Goal: Information Seeking & Learning: Learn about a topic

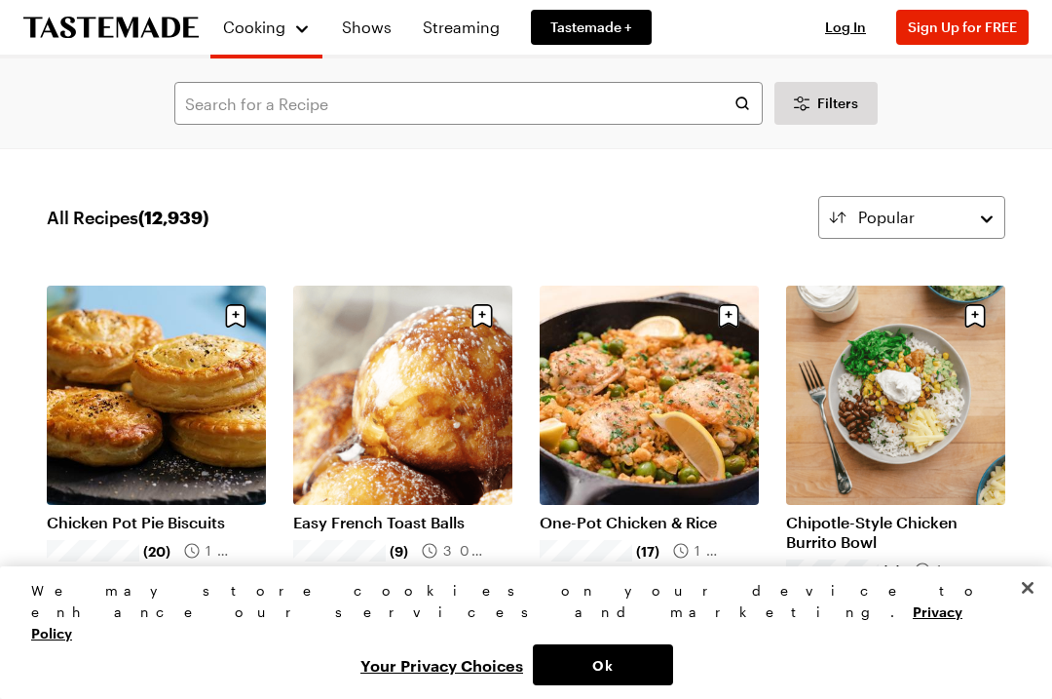
click at [196, 513] on link "Chicken Pot Pie Biscuits" at bounding box center [156, 522] width 219 height 19
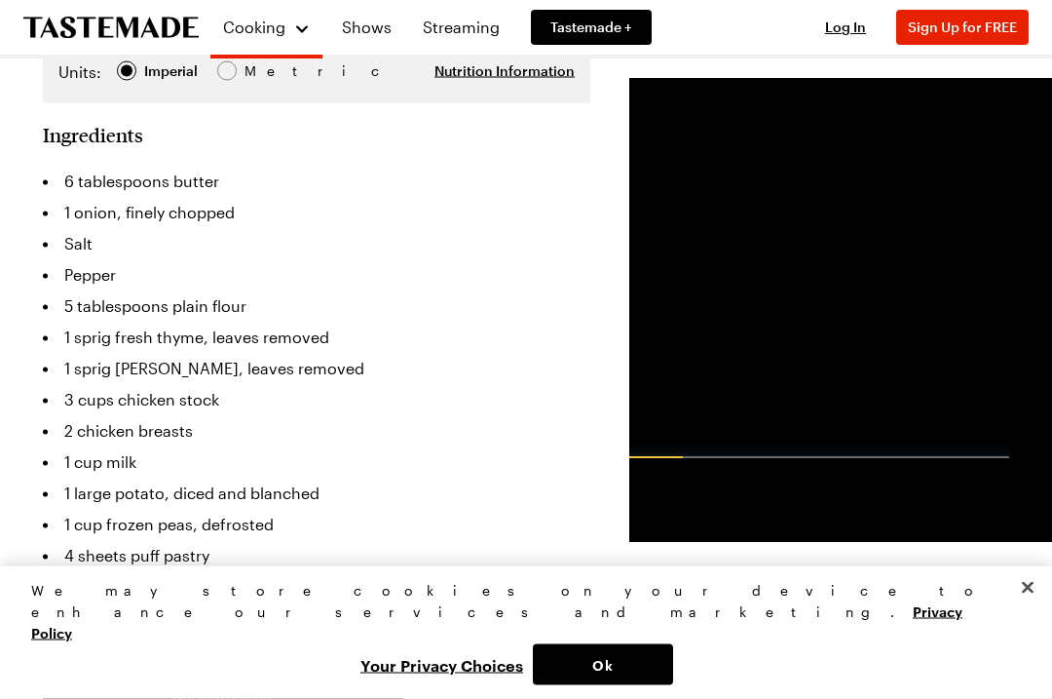
scroll to position [499, 0]
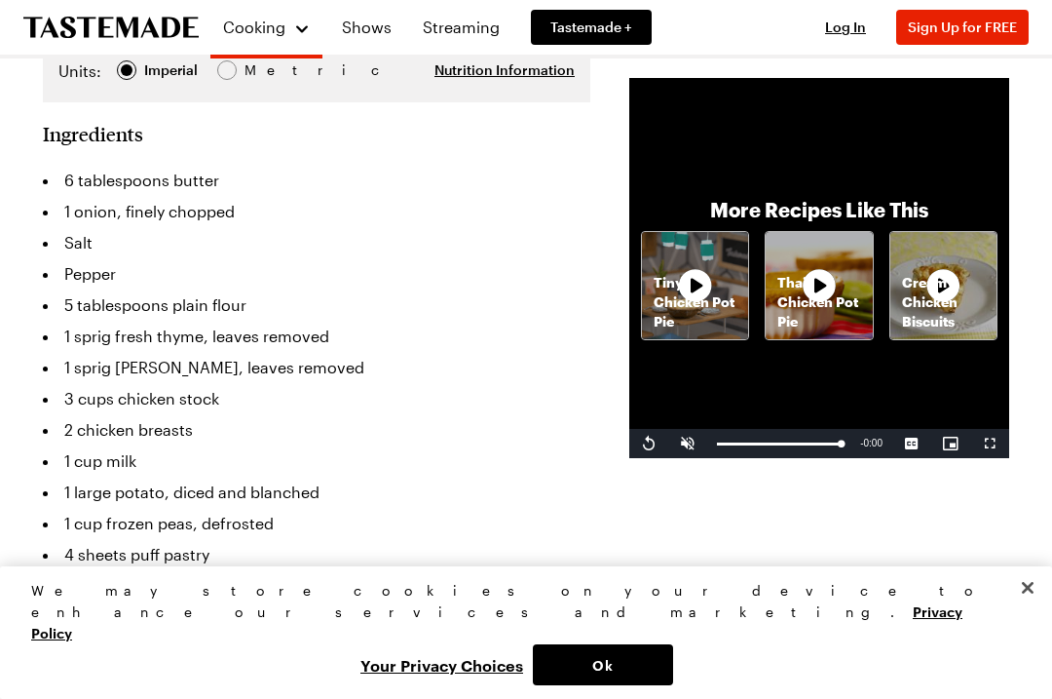
click at [673, 685] on button "Ok" at bounding box center [603, 664] width 140 height 41
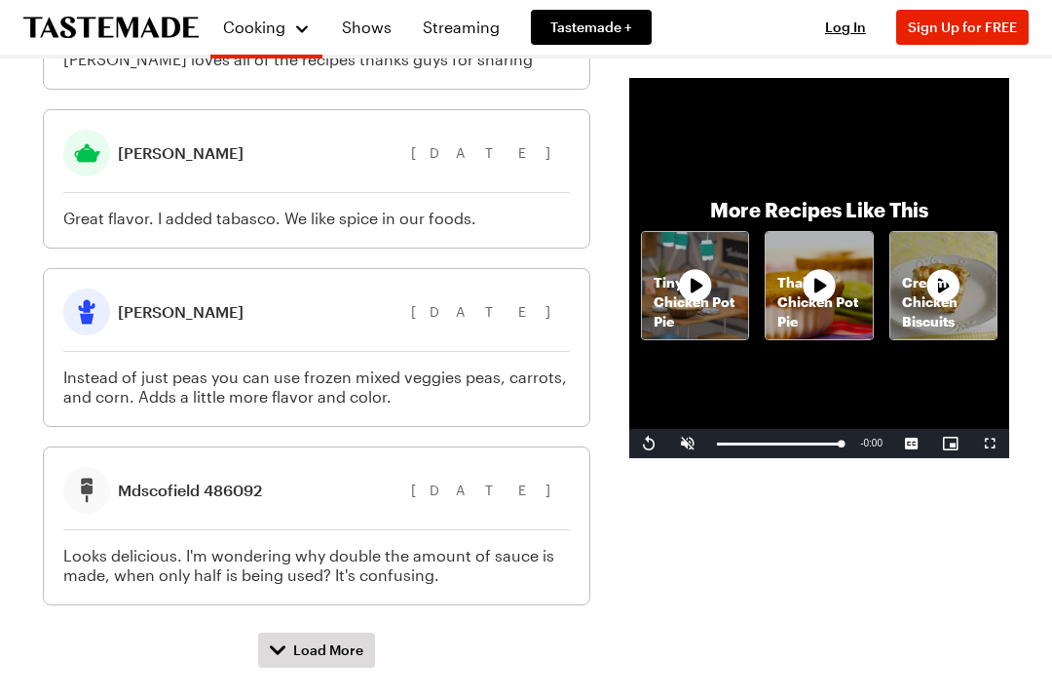
scroll to position [2265, 0]
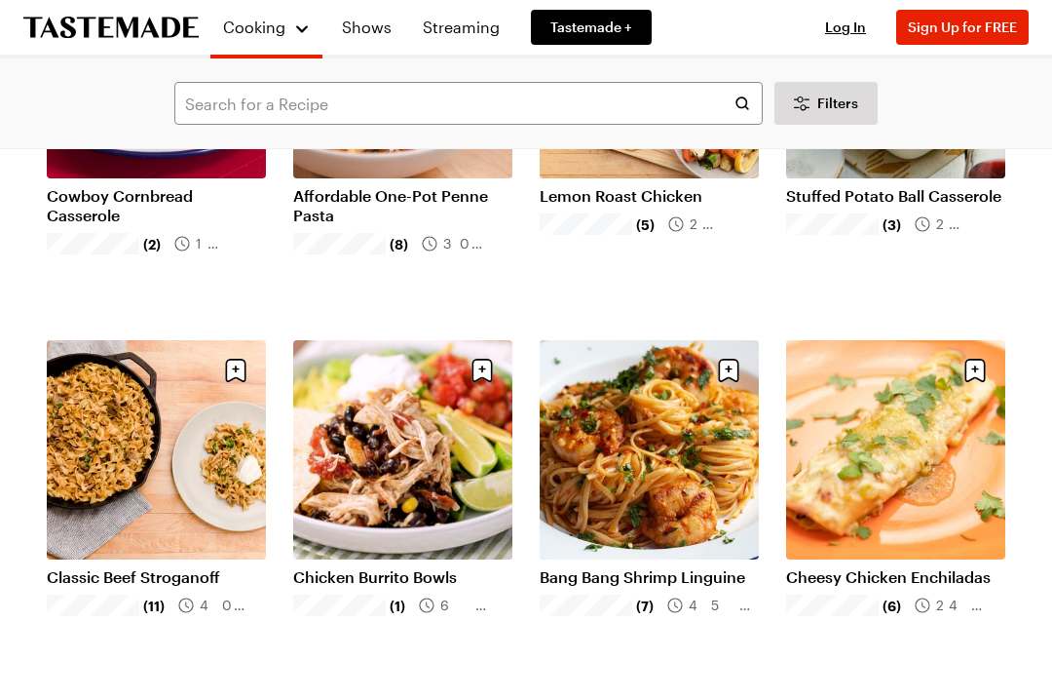
scroll to position [709, 0]
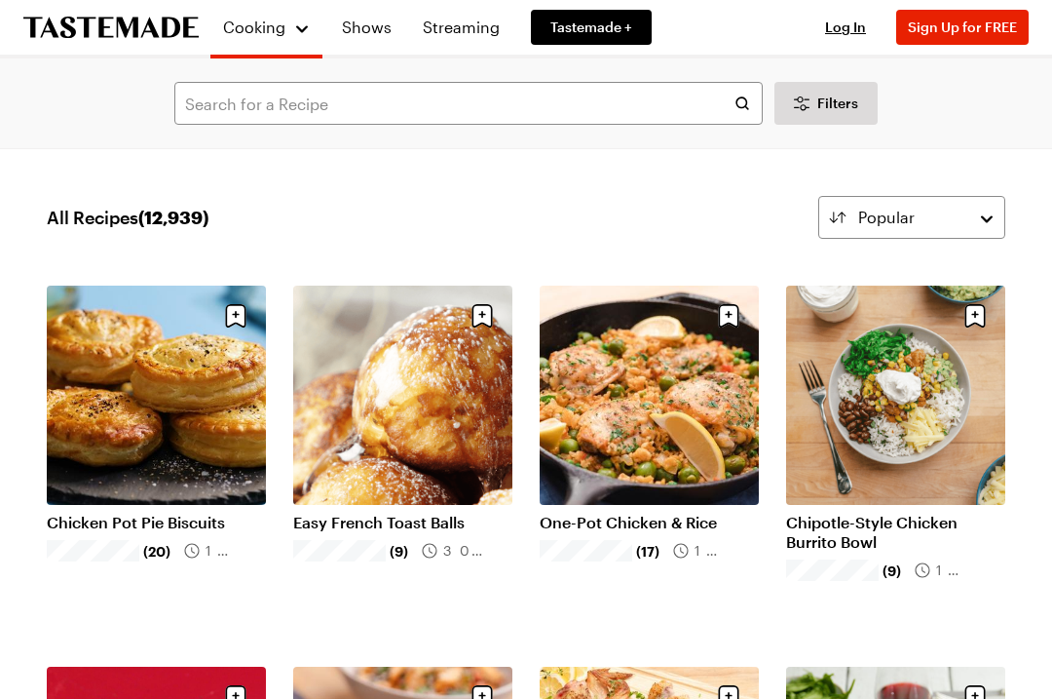
click at [180, 513] on link "Chicken Pot Pie Biscuits" at bounding box center [156, 522] width 219 height 19
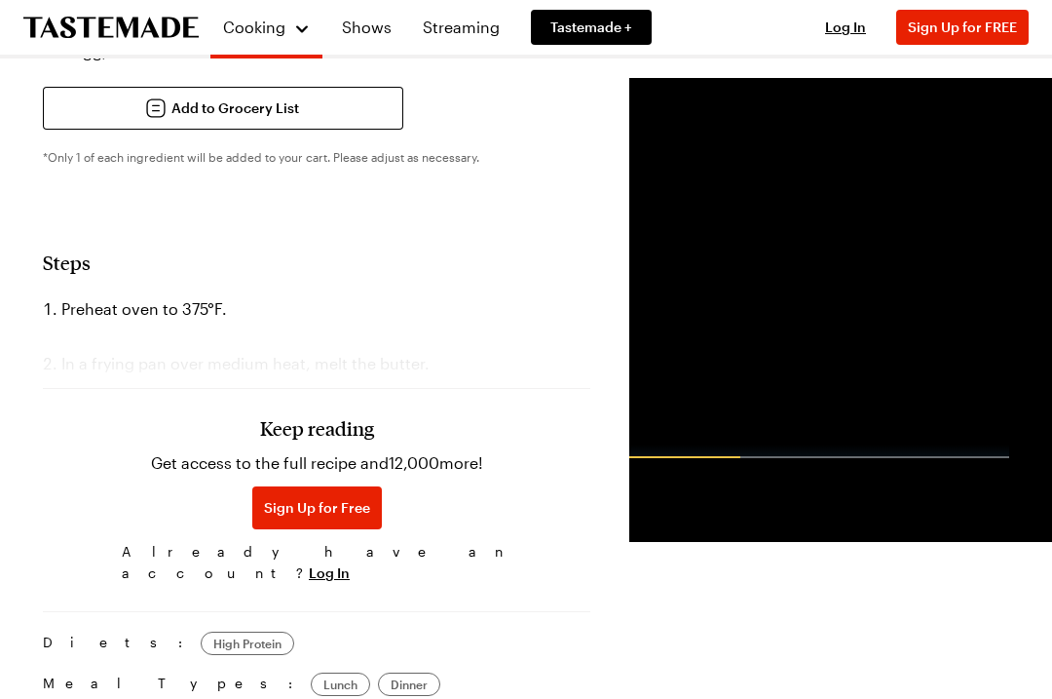
scroll to position [1037, 0]
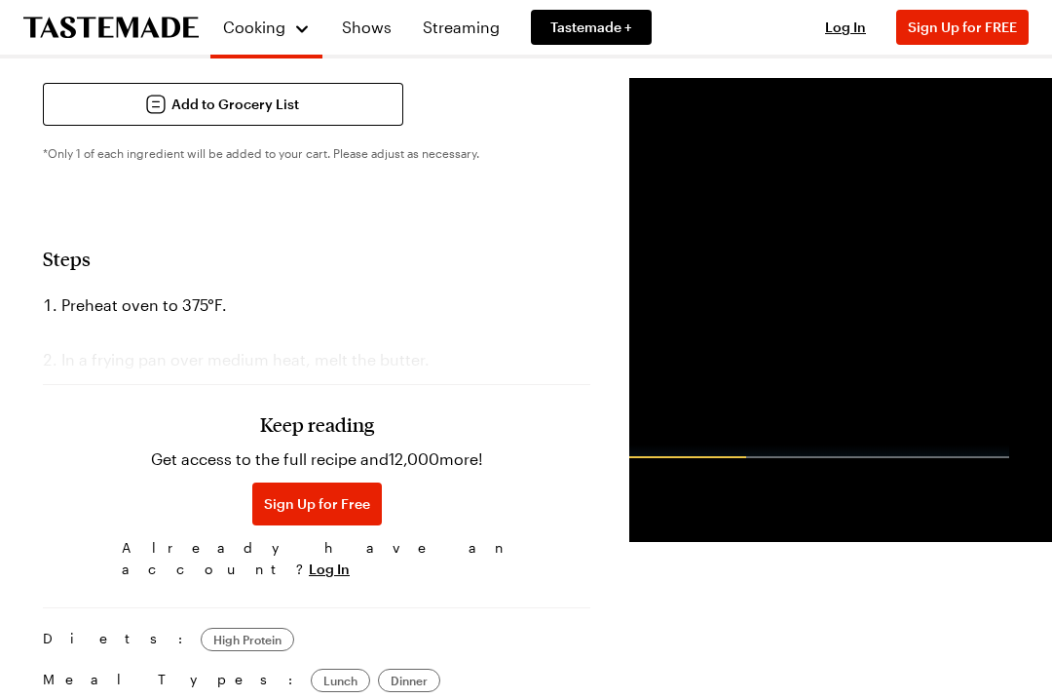
click at [263, 339] on div "Keep reading Get access to the full recipe and 12,000 more! Sign Up for Free Al…" at bounding box center [317, 452] width 548 height 272
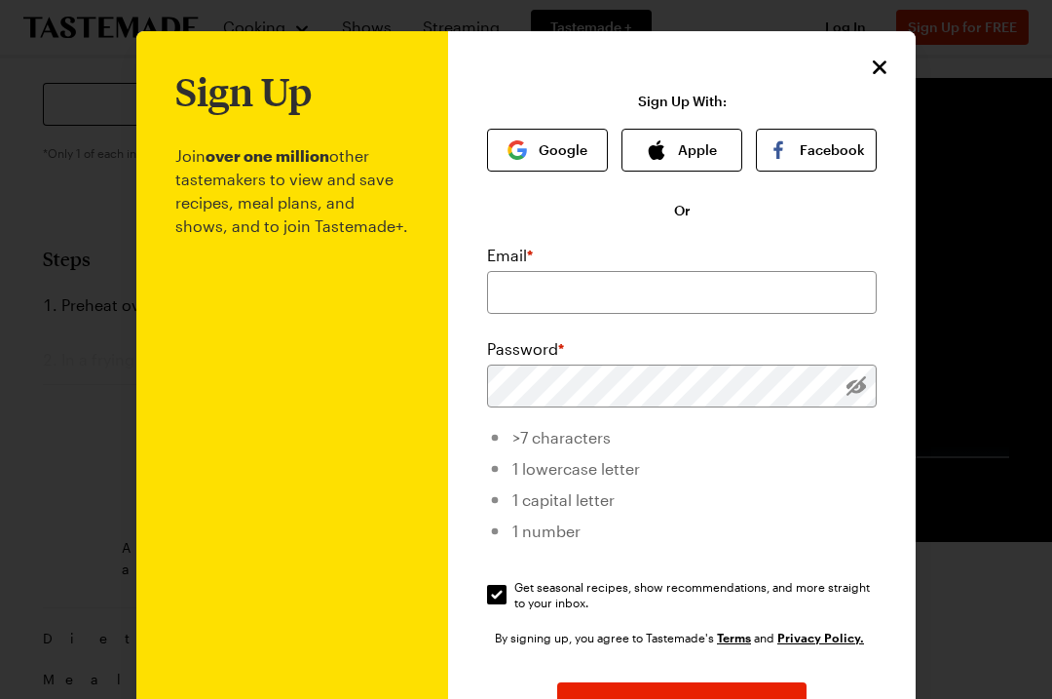
click at [283, 327] on p "Join over one million other tastemakers to view and save recipes, meal plans, a…" at bounding box center [292, 477] width 234 height 728
click at [886, 69] on icon "Close" at bounding box center [879, 67] width 23 height 23
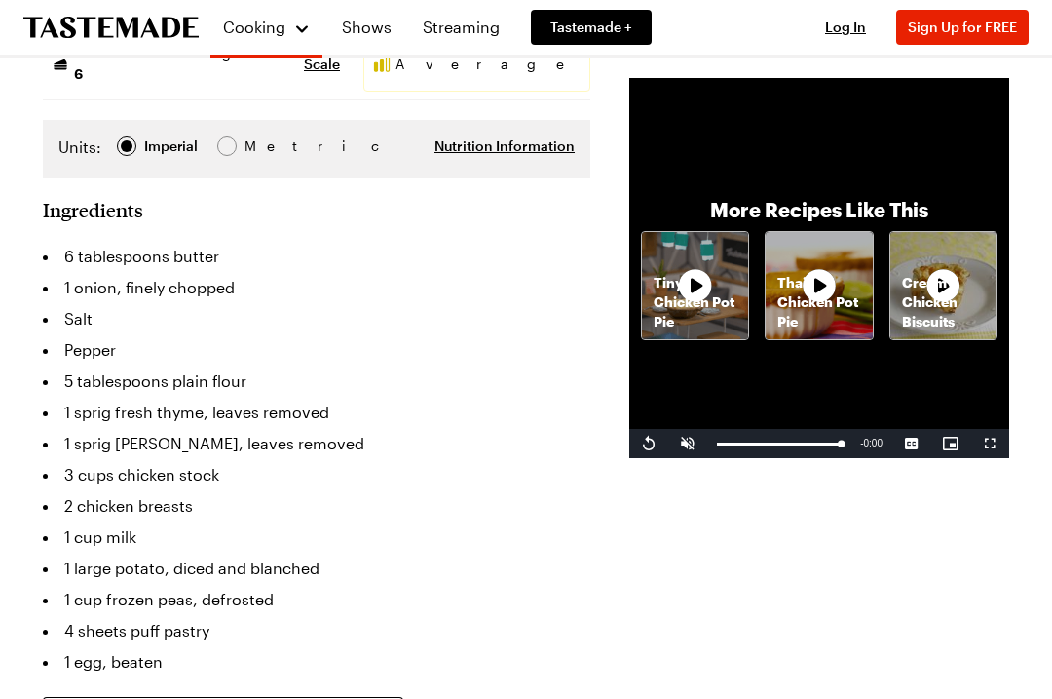
scroll to position [414, 0]
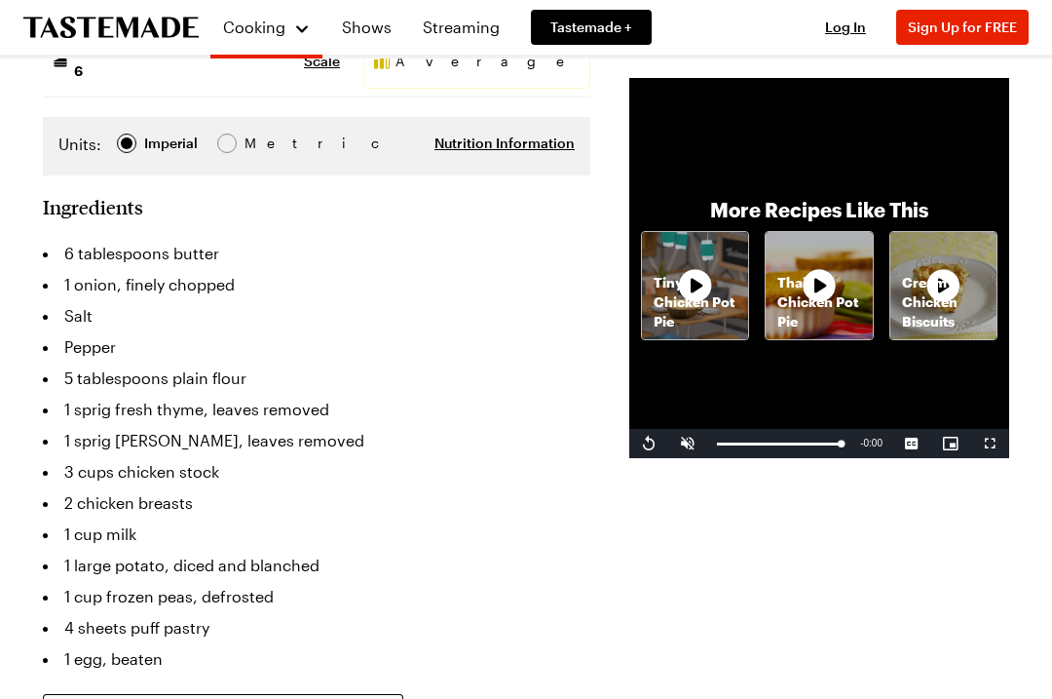
click at [437, 518] on li "1 cup milk" at bounding box center [317, 533] width 548 height 31
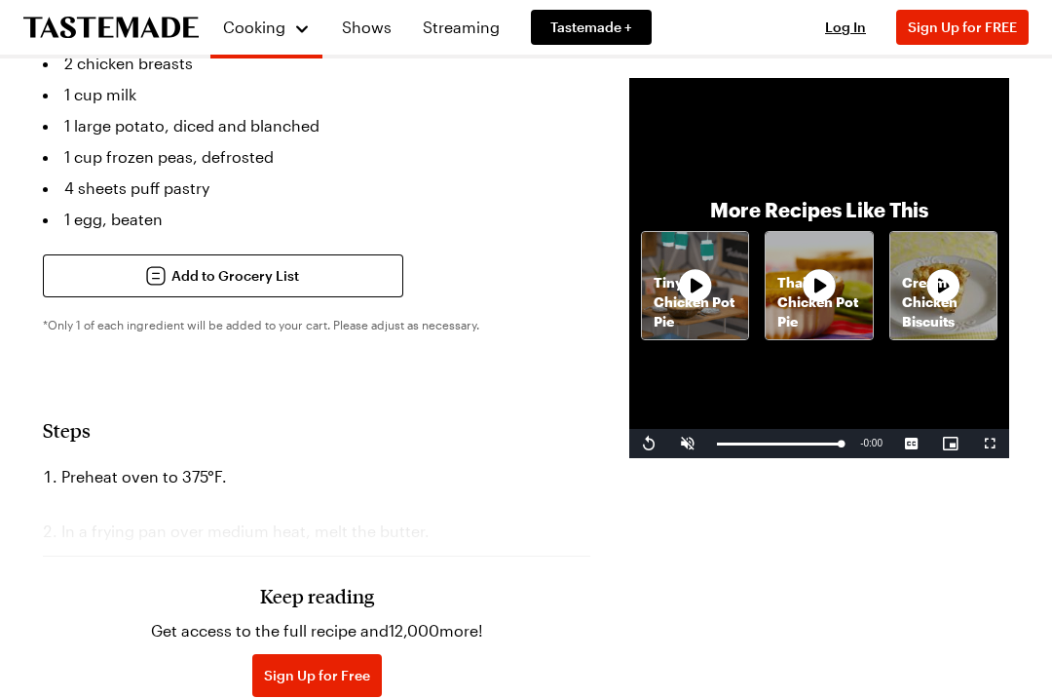
scroll to position [865, 0]
click at [676, 305] on icon at bounding box center [695, 285] width 39 height 39
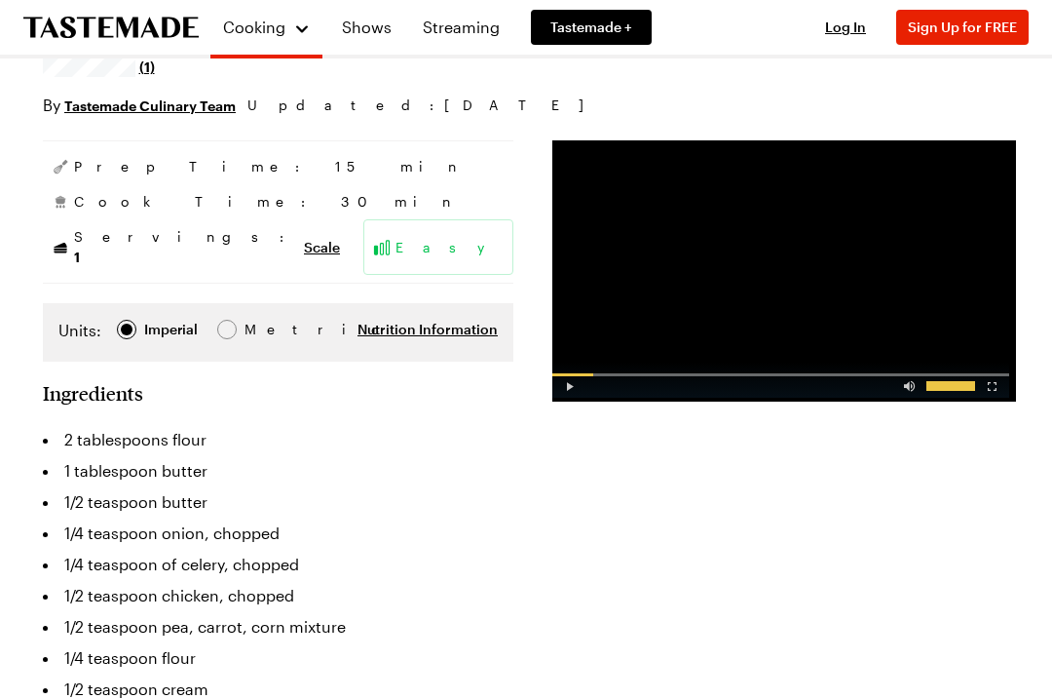
scroll to position [214, 0]
click at [560, 388] on div "Video Player" at bounding box center [570, 381] width 34 height 19
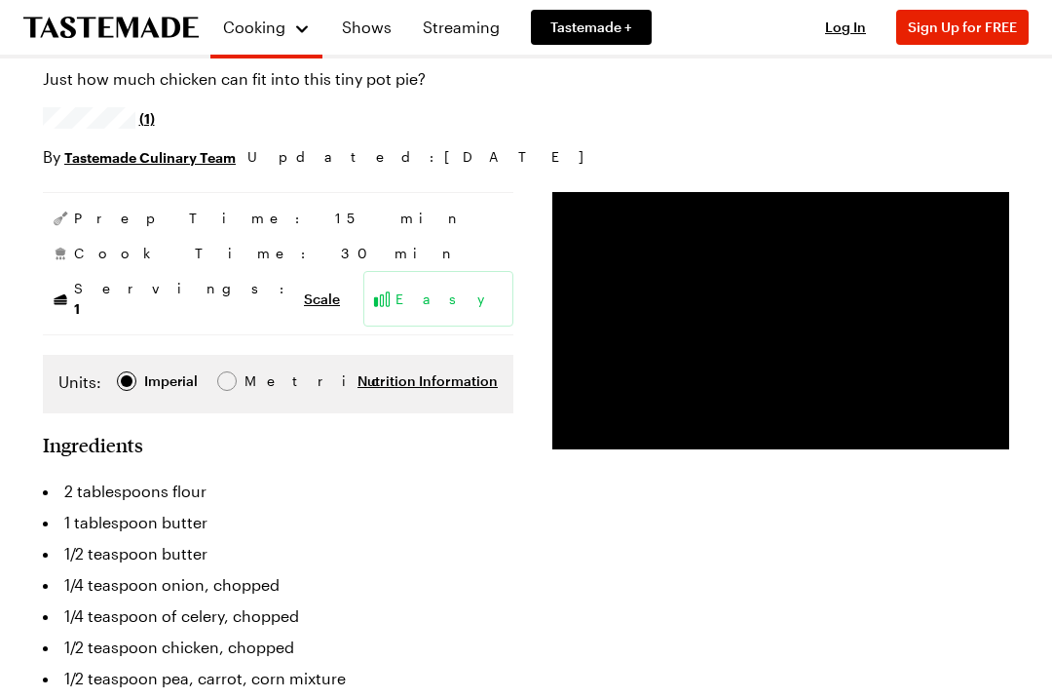
scroll to position [0, 0]
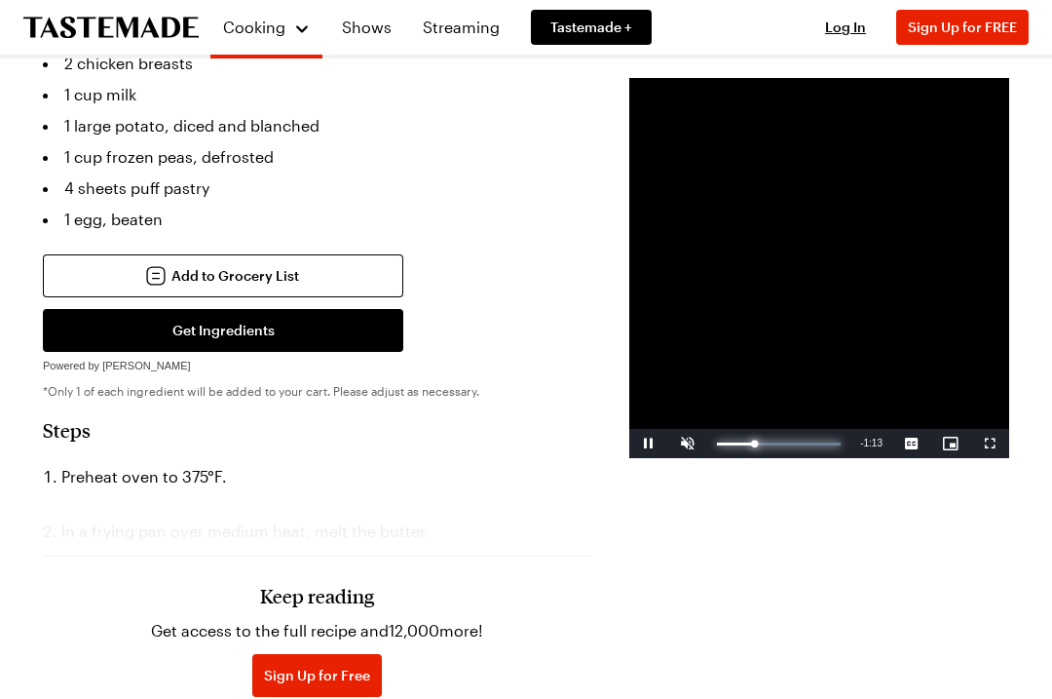
click at [717, 445] on div "Progress Bar" at bounding box center [736, 443] width 38 height 3
